Goal: Information Seeking & Learning: Find specific fact

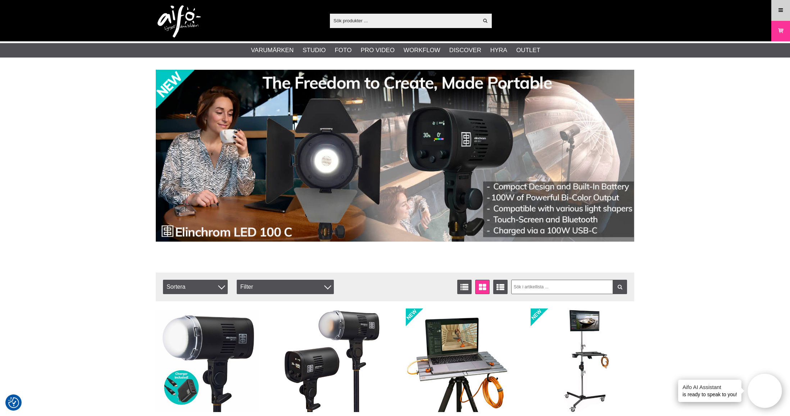
click at [775, 5] on link "Meny" at bounding box center [781, 10] width 18 height 17
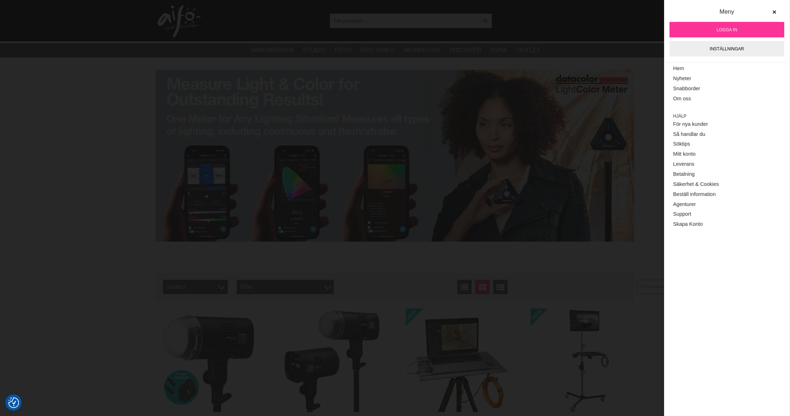
click at [726, 31] on span "Logga in" at bounding box center [727, 30] width 21 height 6
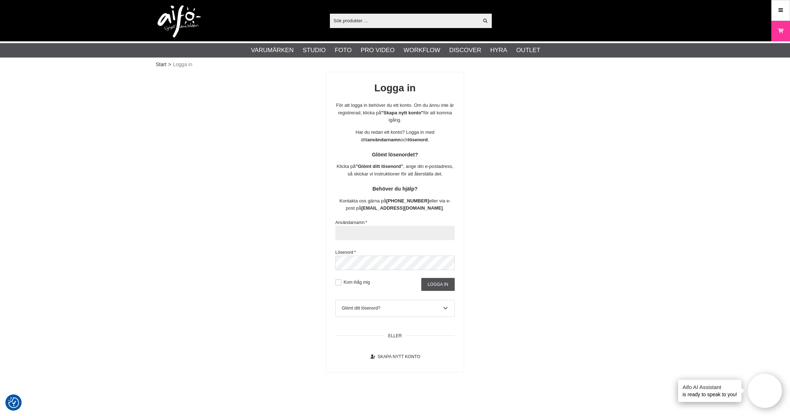
type input "susanne.holm@scandinavianphoto.se"
click at [429, 281] on input "Logga in" at bounding box center [437, 284] width 33 height 13
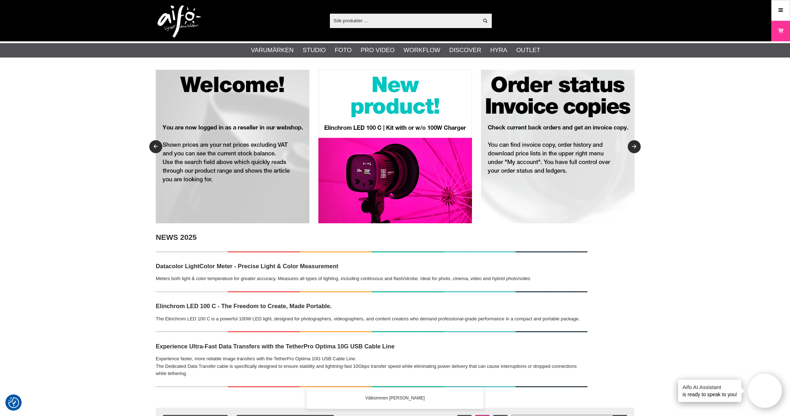
click at [378, 17] on input "text" at bounding box center [404, 20] width 149 height 11
paste input "LA-7622"
type input "LA-7622"
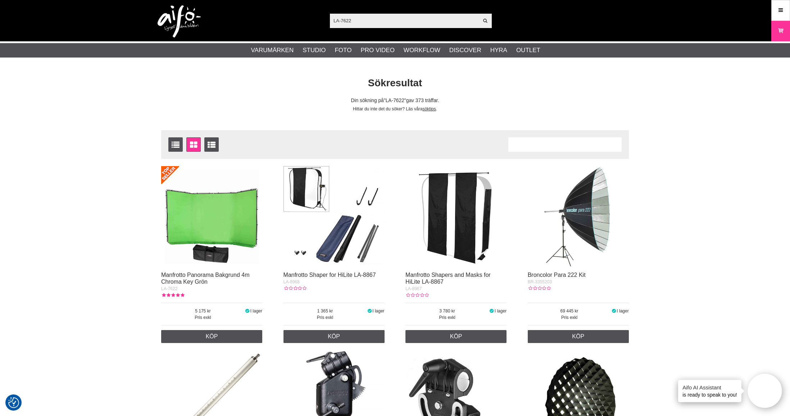
click at [212, 217] on img at bounding box center [211, 216] width 101 height 101
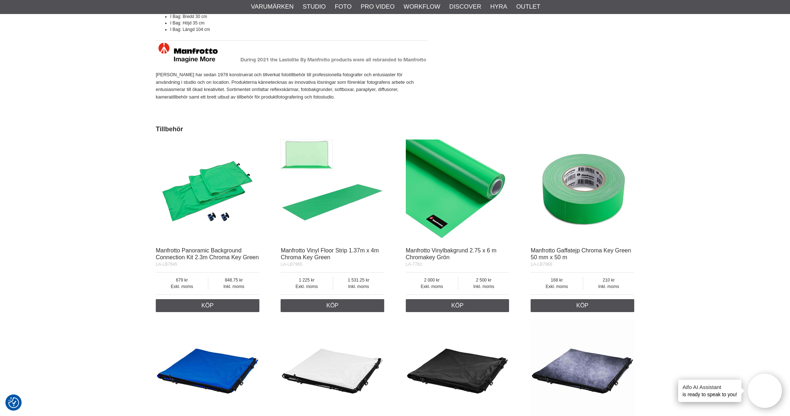
scroll to position [864, 0]
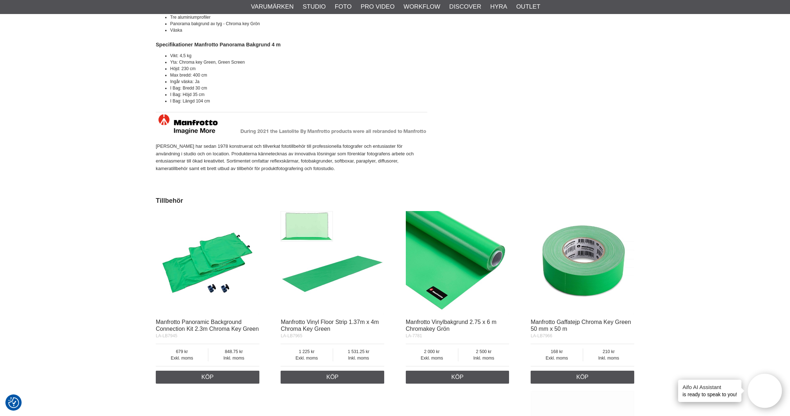
click at [320, 264] on img at bounding box center [333, 263] width 104 height 104
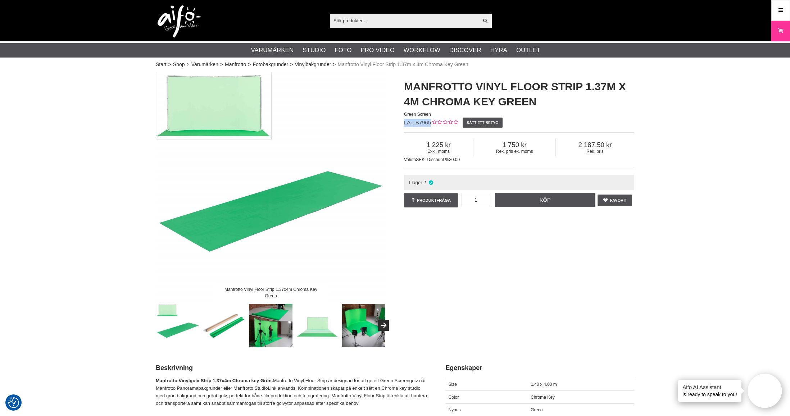
drag, startPoint x: 404, startPoint y: 123, endPoint x: 430, endPoint y: 123, distance: 25.6
click at [430, 123] on span "LA-LB7965" at bounding box center [417, 122] width 27 height 6
copy span "LA-LB7965"
click at [362, 22] on input "text" at bounding box center [404, 20] width 149 height 11
paste input "manfrotto 820"
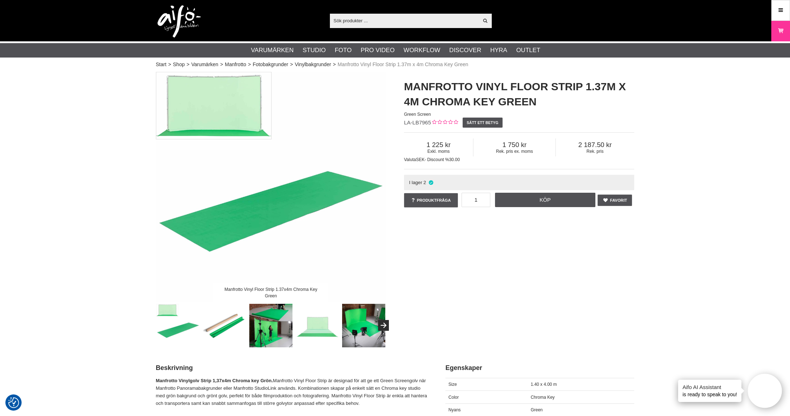
type input "manfrotto 820"
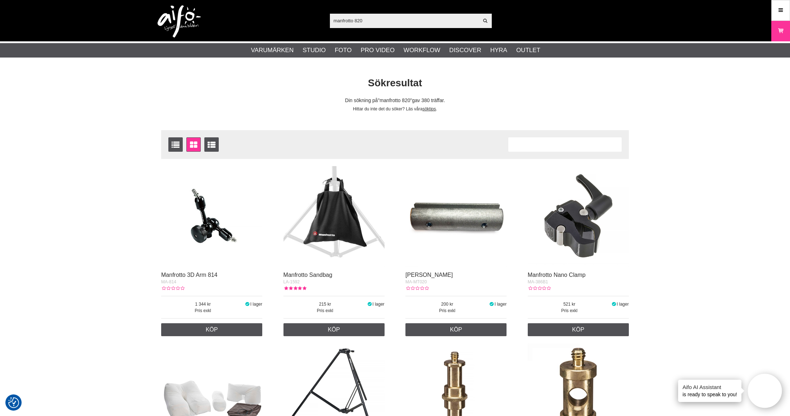
click at [412, 15] on input "manfrotto 820" at bounding box center [404, 20] width 149 height 11
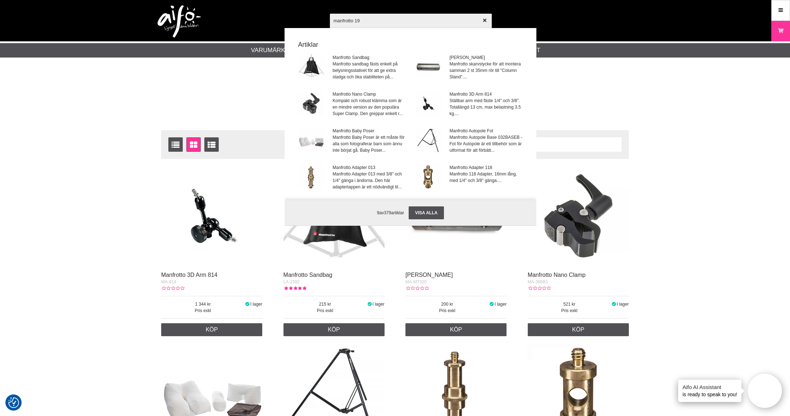
type input "manfrotto 190"
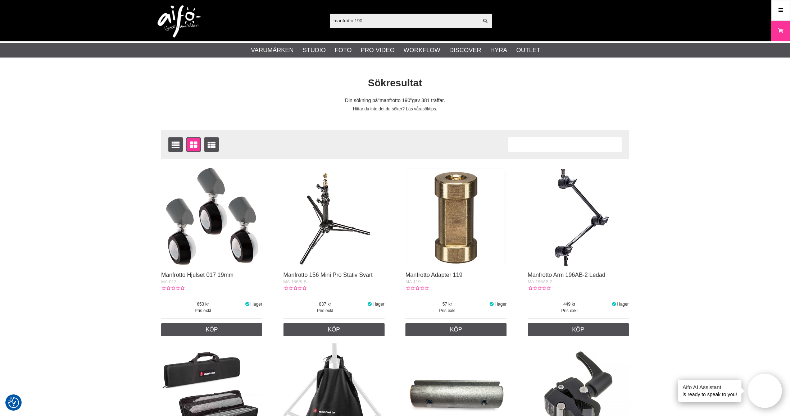
drag, startPoint x: 376, startPoint y: 21, endPoint x: 274, endPoint y: 6, distance: 103.6
click at [271, 8] on div "manfrotto 190 Visa alla Artiklar Kategorier av artiklar Din sökning på gav inga…" at bounding box center [394, 20] width 489 height 41
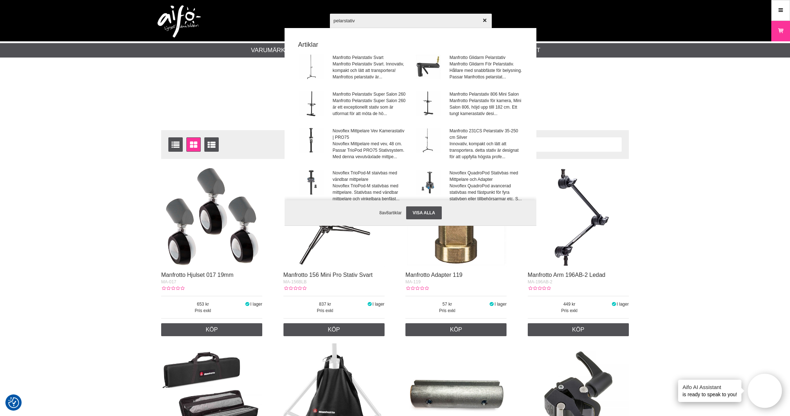
type input "pelarstativ'"
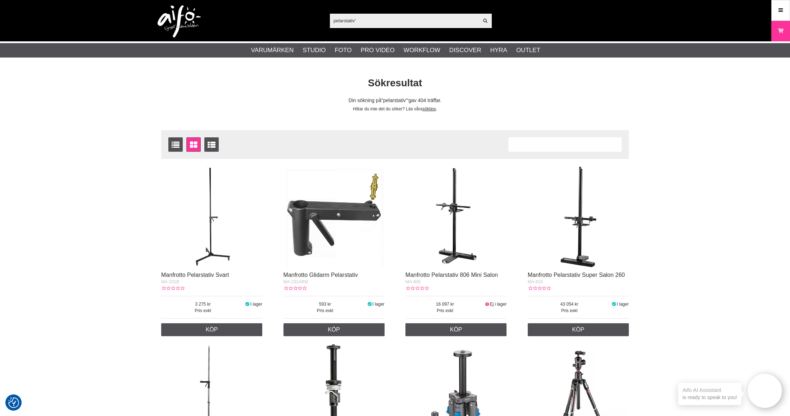
click at [369, 25] on input "pelarstativ'" at bounding box center [404, 20] width 149 height 11
type input "pelarstativ"
click at [454, 197] on img at bounding box center [456, 216] width 101 height 101
click at [578, 203] on img at bounding box center [578, 216] width 101 height 101
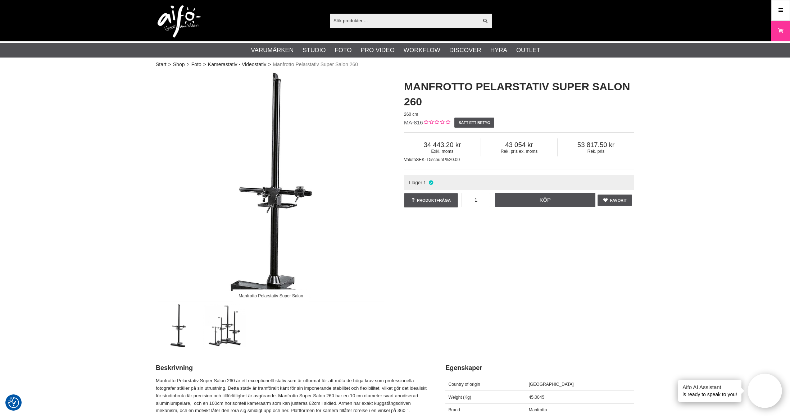
click at [421, 18] on input "text" at bounding box center [404, 20] width 149 height 11
paste input "MA820"
type input "MA820"
